Goal: Answer question/provide support: Share knowledge or assist other users

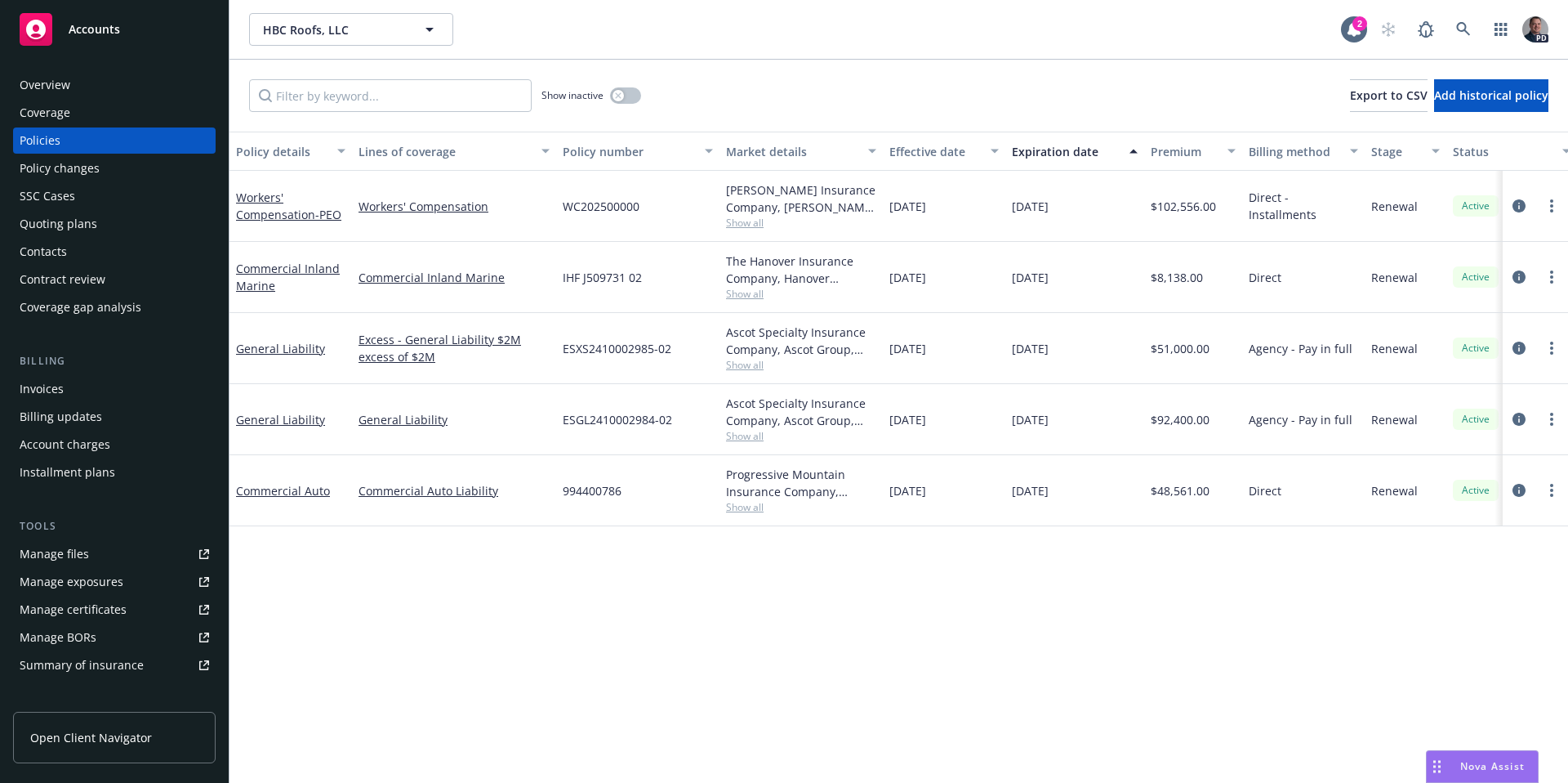
click at [1480, 772] on span "Nova Assist" at bounding box center [1493, 765] width 65 height 14
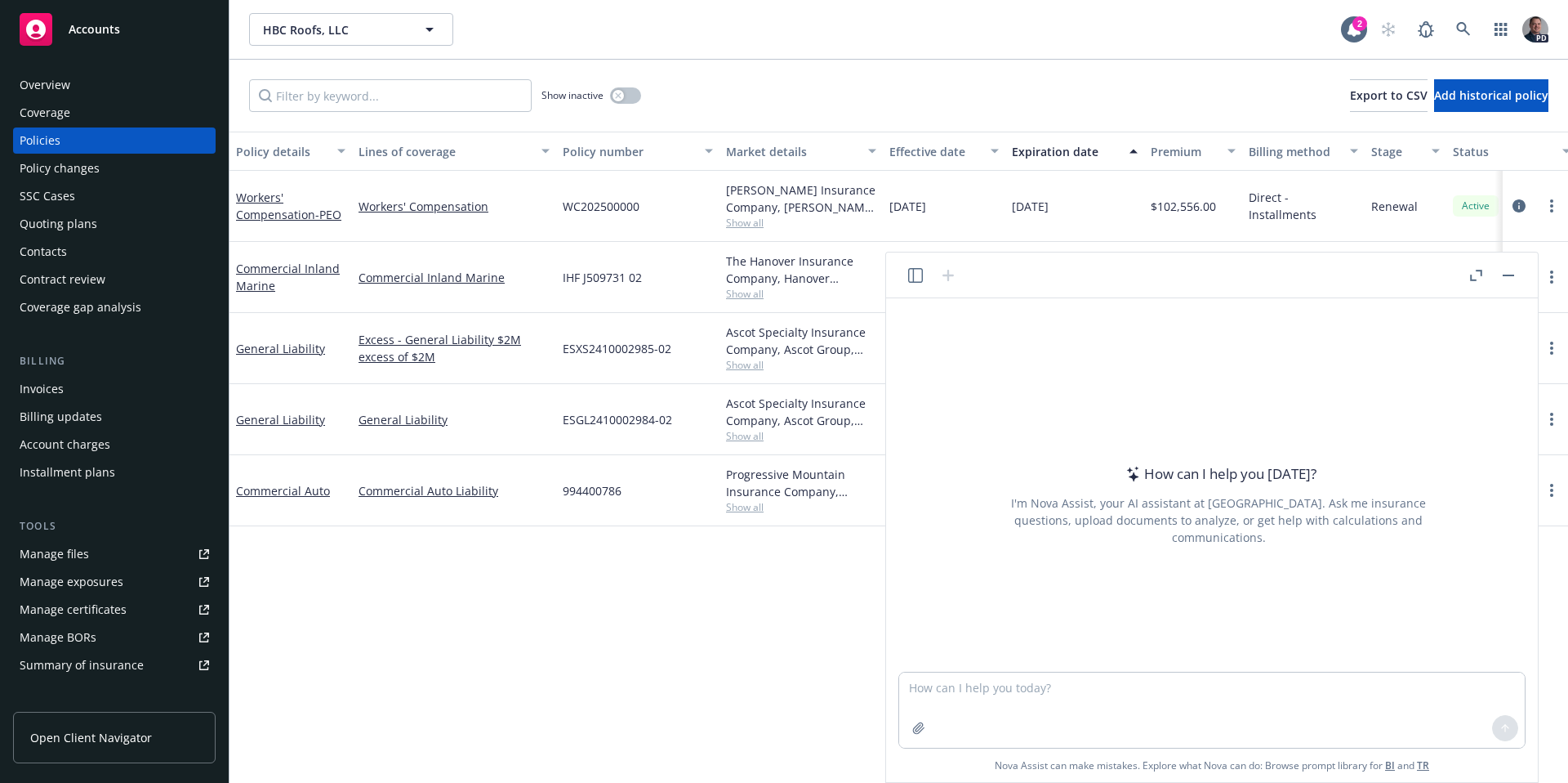
drag, startPoint x: 1166, startPoint y: 666, endPoint x: 1168, endPoint y: 687, distance: 21.1
click at [1166, 667] on div at bounding box center [1219, 661] width 626 height 20
click at [1168, 687] on textarea at bounding box center [1213, 710] width 626 height 75
paste textarea "Hey, please give me details about the new Cal OSHA six-foot trigger that has be…"
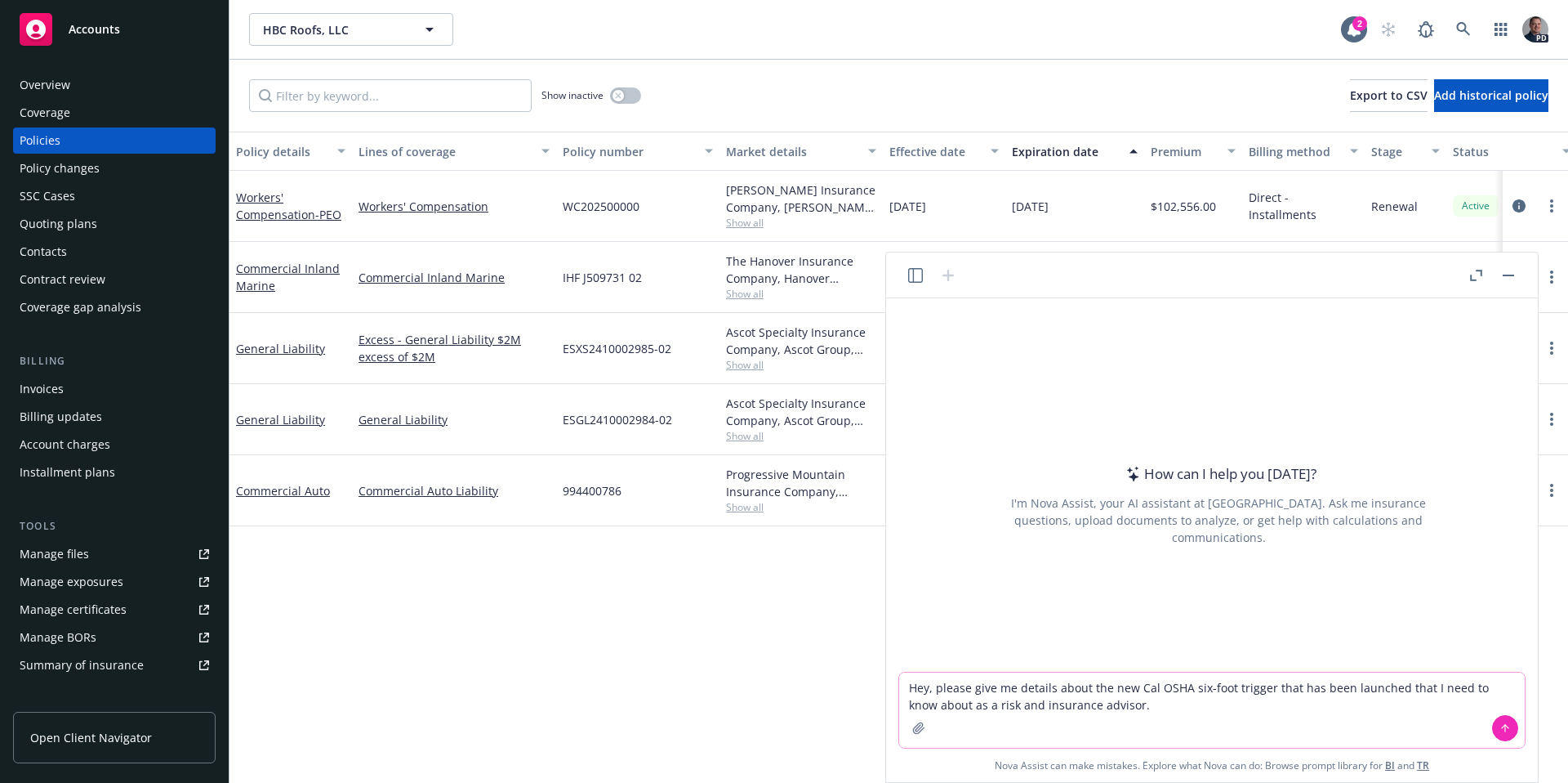
type textarea "Hey, please give me details about the new Cal OSHA six-foot trigger that has be…"
click at [1499, 728] on icon at bounding box center [1505, 728] width 11 height 11
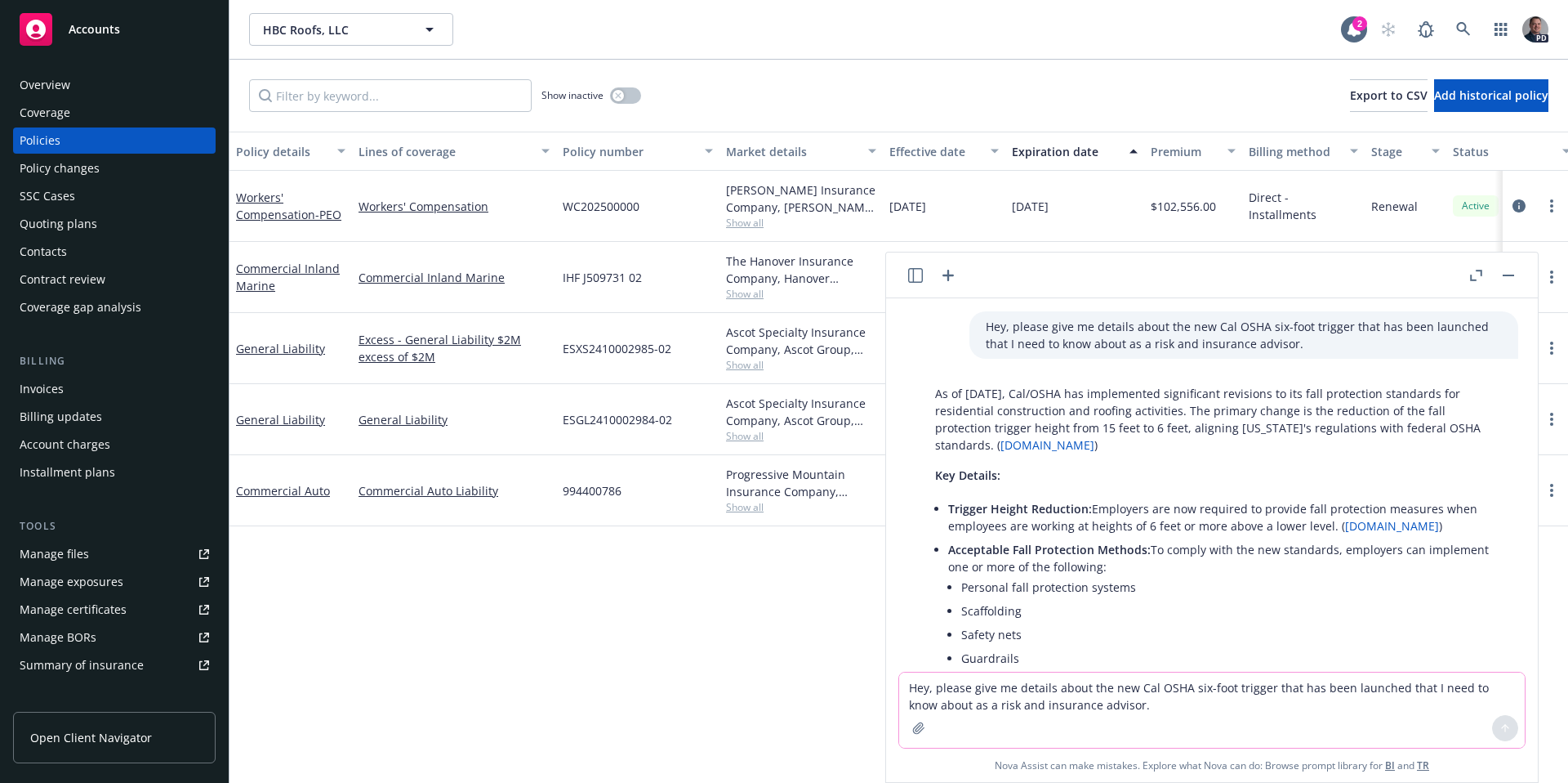
click at [1141, 700] on textarea "Hey, please give me details about the new Cal OSHA six-foot trigger that has be…" at bounding box center [1213, 710] width 626 height 75
type textarea "Now draft and email to send to my prospective client [PERSON_NAME] at General R…"
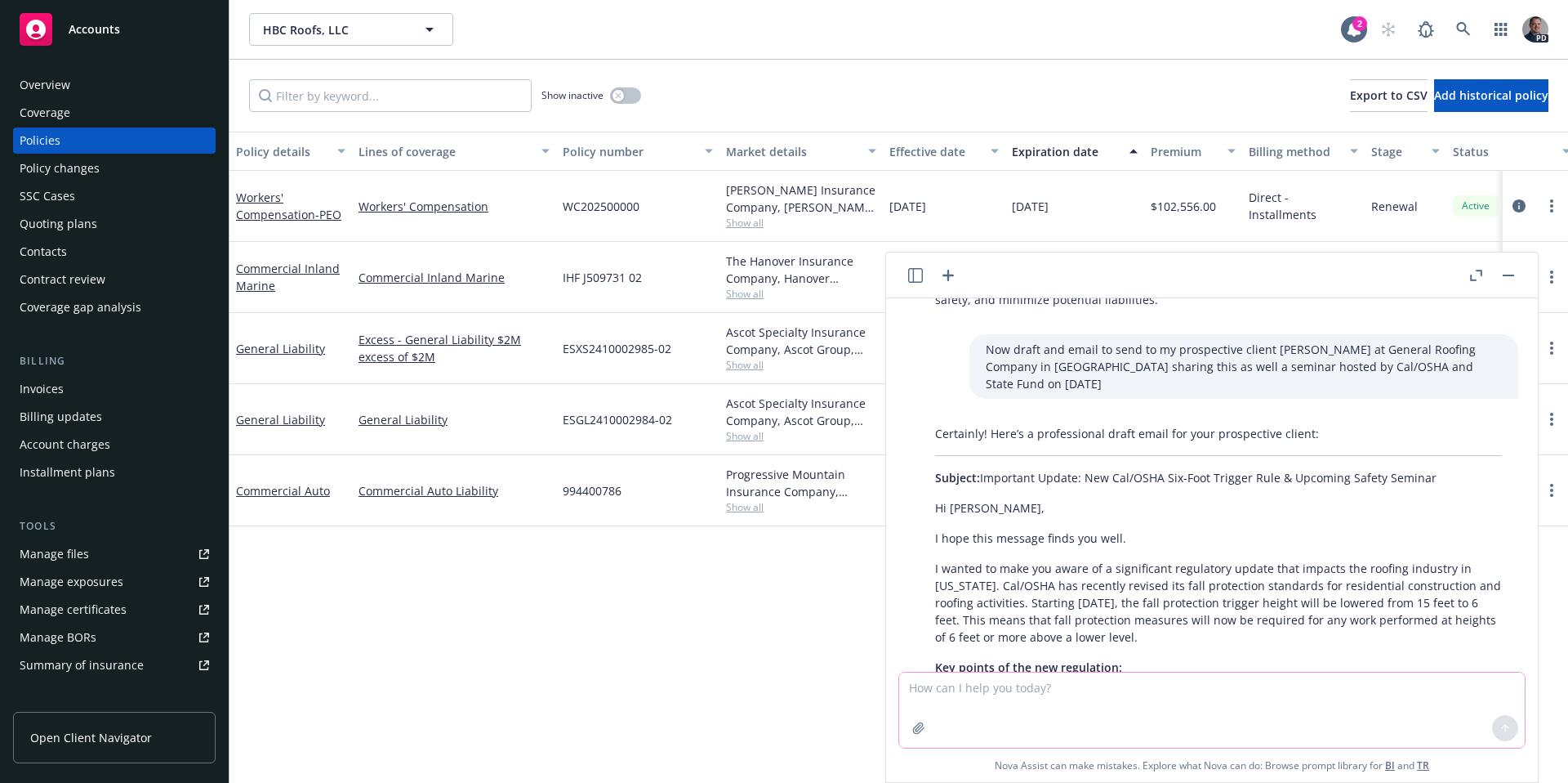
scroll to position [860, 0]
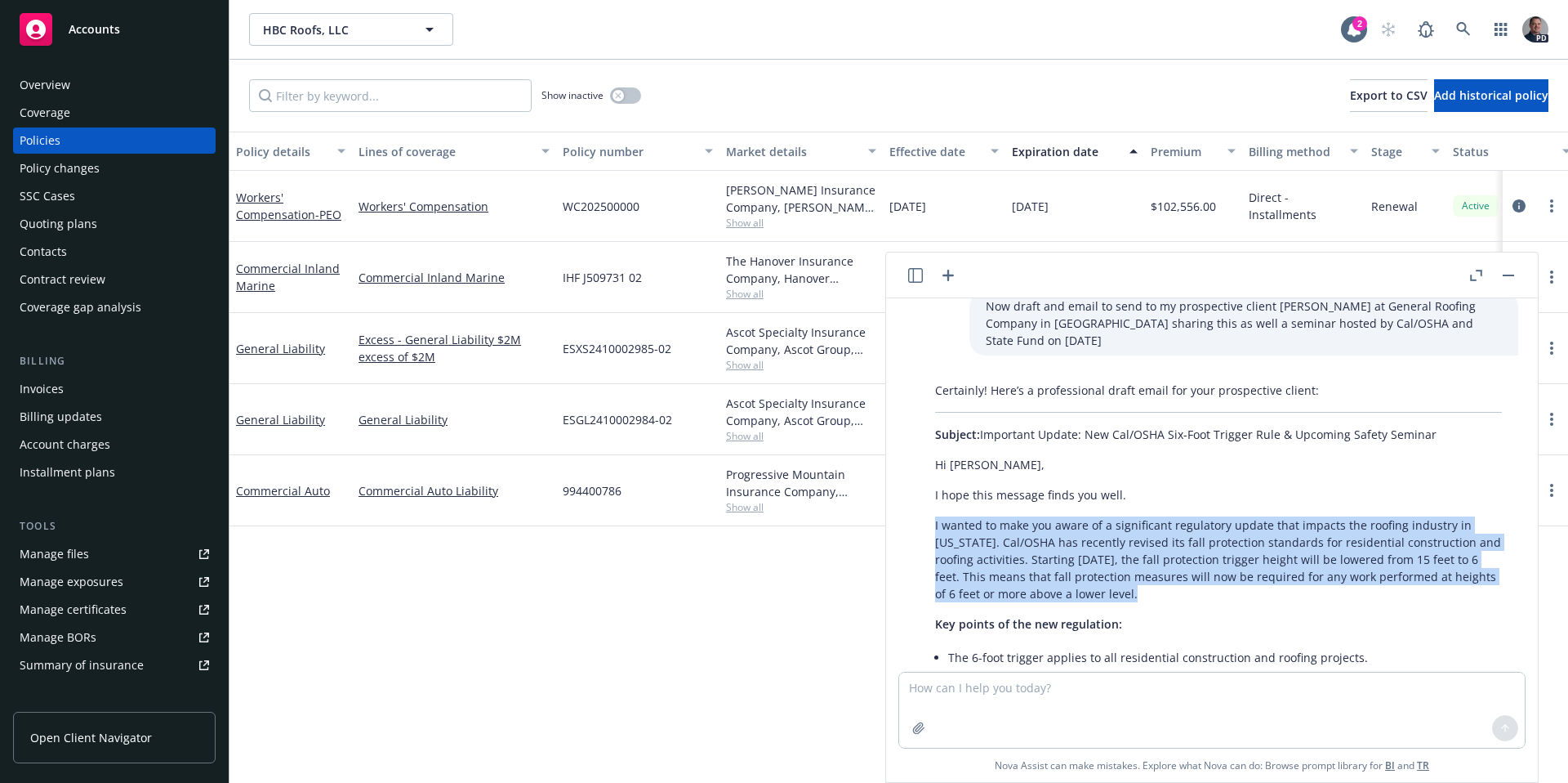
drag, startPoint x: 1226, startPoint y: 559, endPoint x: 933, endPoint y: 466, distance: 307.4
click at [933, 466] on div "Certainly! Here’s a professional draft email for your prospective client: Subje…" at bounding box center [1219, 741] width 600 height 732
copy div "I wanted to make you aware of a significant regulatory update that impacts the …"
